Goal: Task Accomplishment & Management: Use online tool/utility

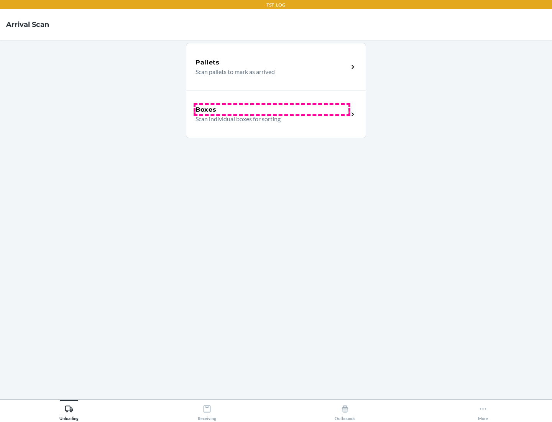
click at [272, 110] on div "Boxes" at bounding box center [272, 109] width 153 height 9
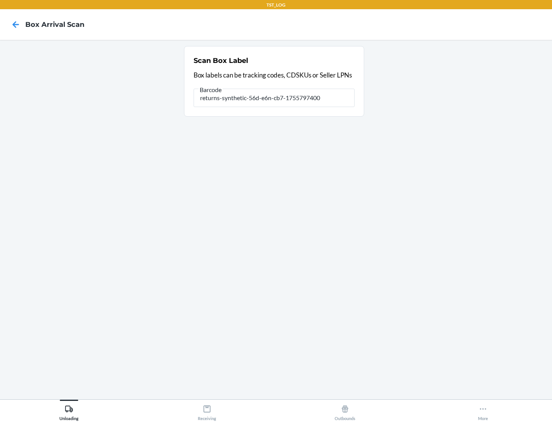
type input "returns-synthetic-56d-e6n-cb7-1755797400"
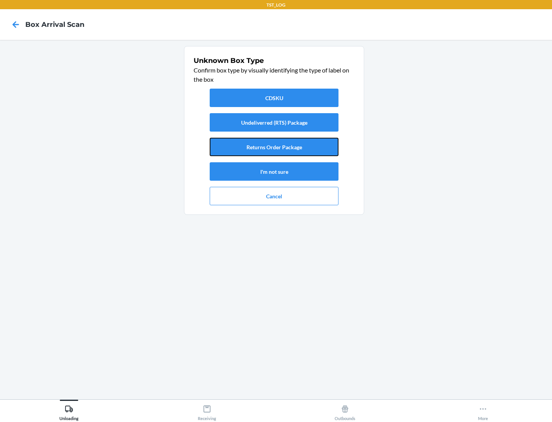
click at [274, 147] on button "Returns Order Package" at bounding box center [274, 147] width 129 height 18
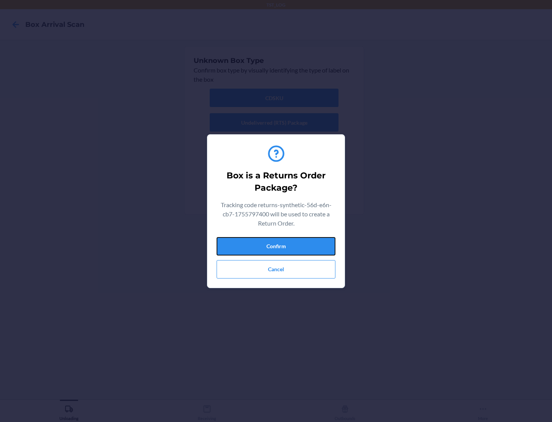
click at [276, 246] on button "Confirm" at bounding box center [276, 246] width 119 height 18
